Goal: Task Accomplishment & Management: Manage account settings

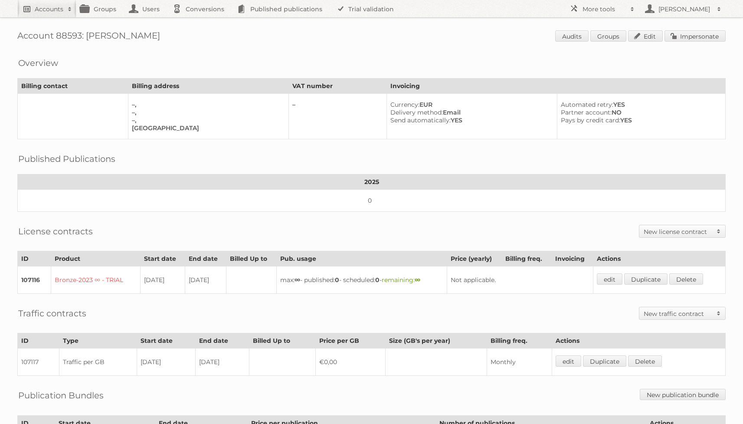
click at [61, 10] on h2 "Accounts" at bounding box center [49, 9] width 29 height 9
type input"] "gamma"
click at [200, 22] on input "Search" at bounding box center [206, 28] width 13 height 13
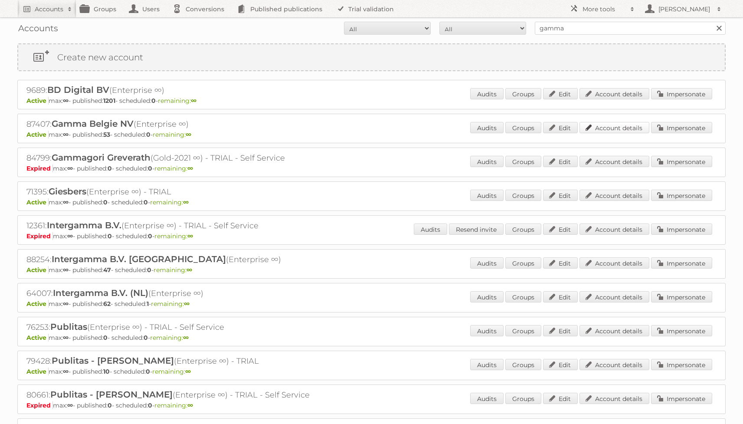
click at [595, 126] on link "Account details" at bounding box center [615, 127] width 70 height 11
